Goal: Information Seeking & Learning: Find contact information

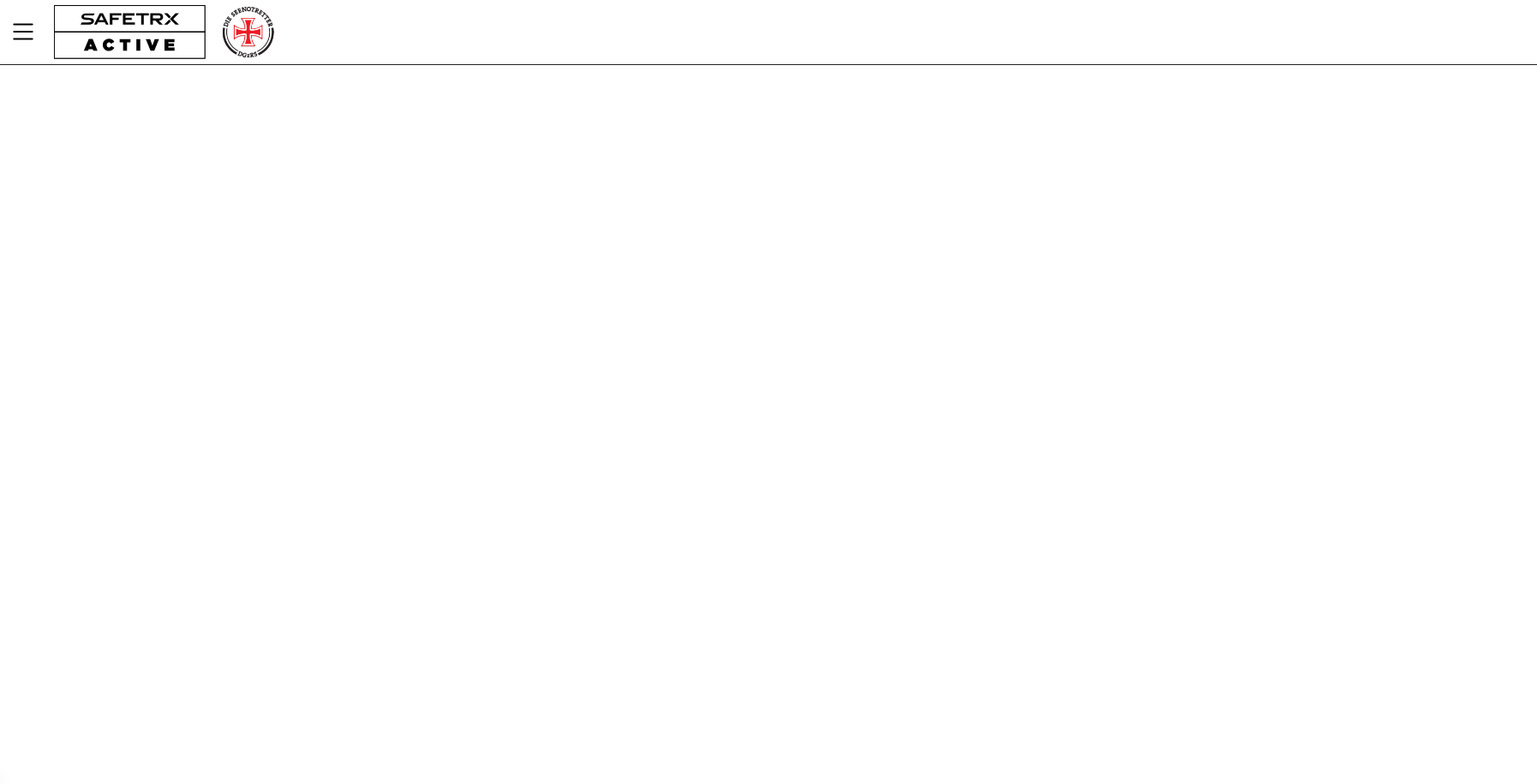
click at [1078, 151] on div "Hilfe Kontaktieren Sie uns v1.47.1659 Kontakte" at bounding box center [768, 392] width 1537 height 784
click at [218, 36] on div at bounding box center [247, 32] width 68 height 65
click at [23, 35] on icon "MenÜ" at bounding box center [23, 32] width 29 height 29
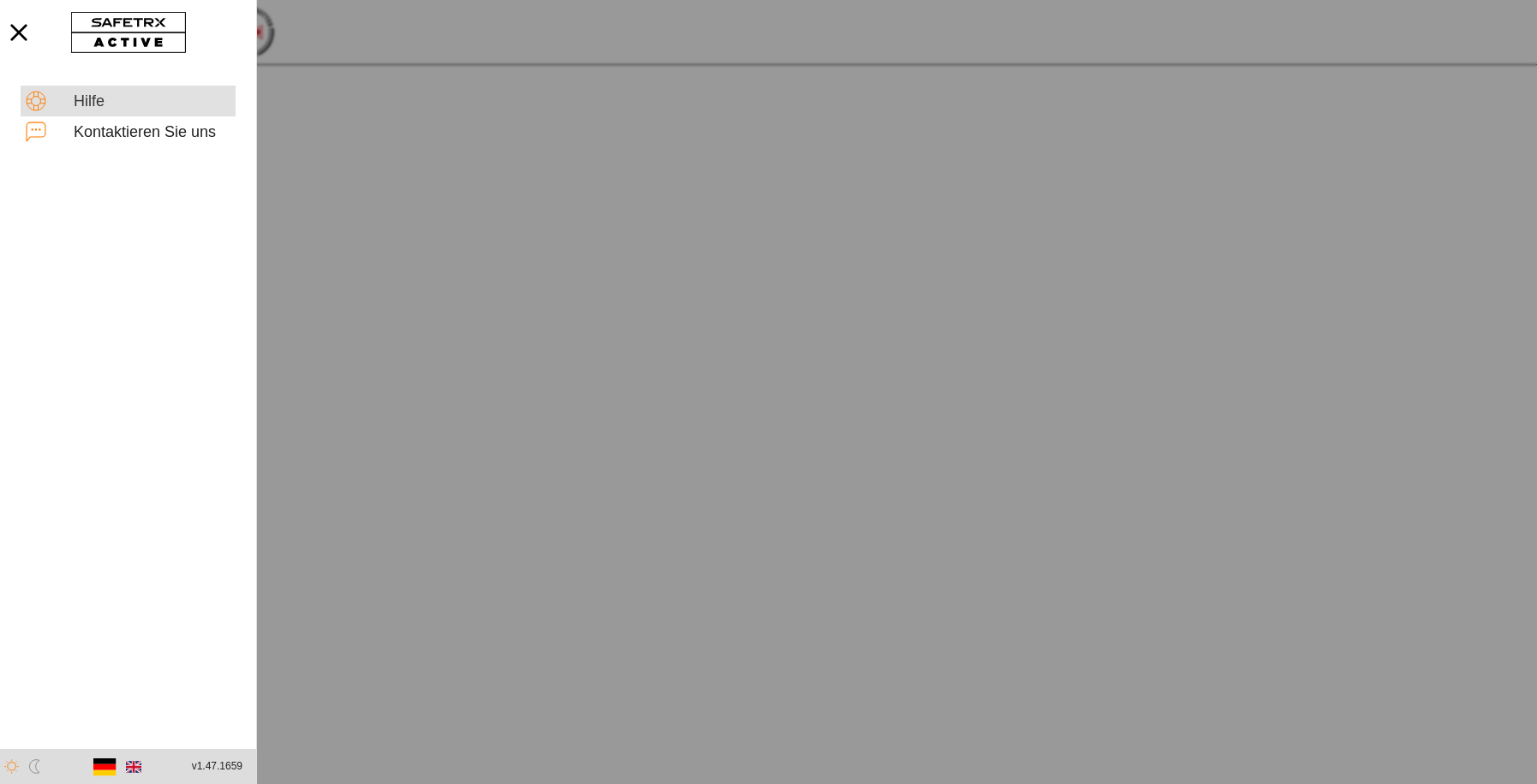
click at [92, 99] on div "Hilfe" at bounding box center [152, 102] width 157 height 19
click at [19, 35] on icon "button" at bounding box center [18, 32] width 37 height 37
